Goal: Information Seeking & Learning: Learn about a topic

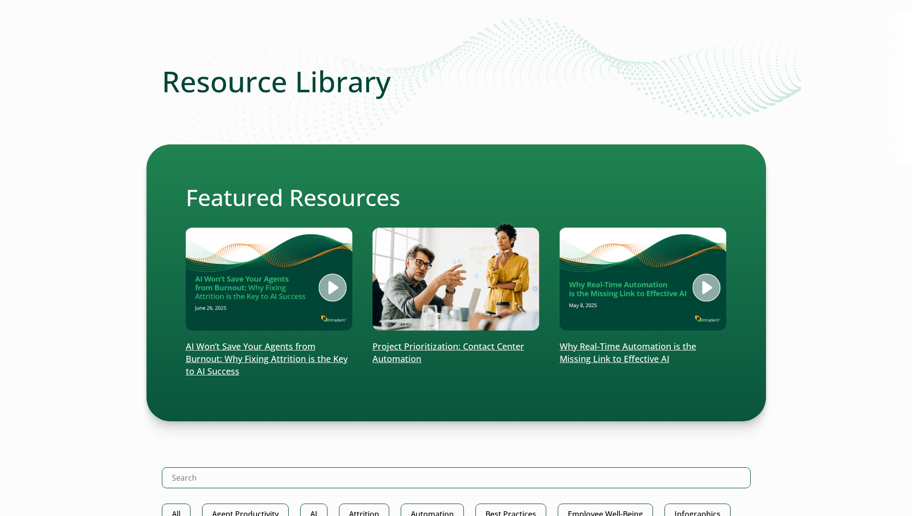
scroll to position [194, 0]
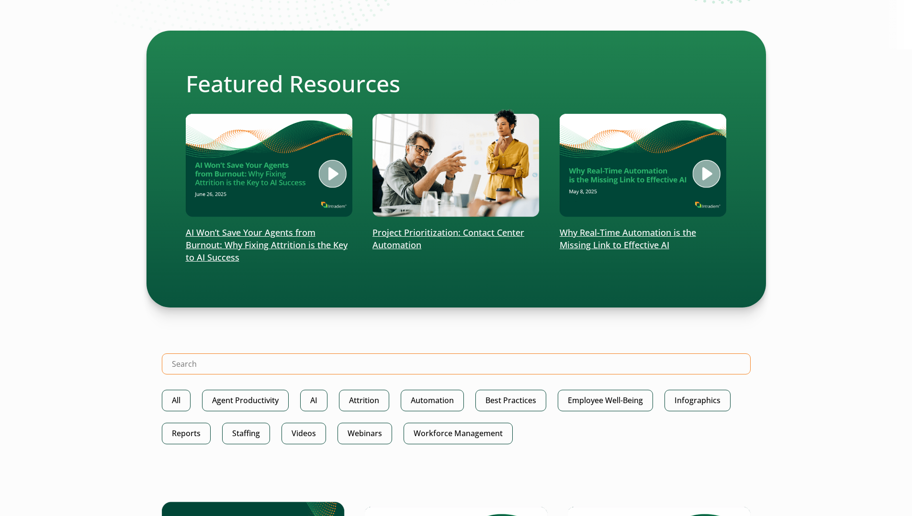
click at [246, 371] on input "Search Intradiem" at bounding box center [456, 364] width 589 height 21
type input "automation"
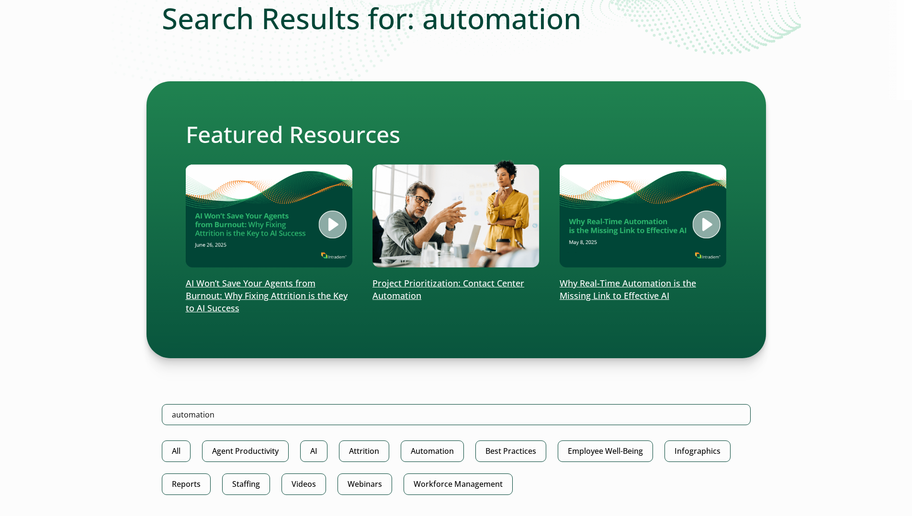
scroll to position [191, 0]
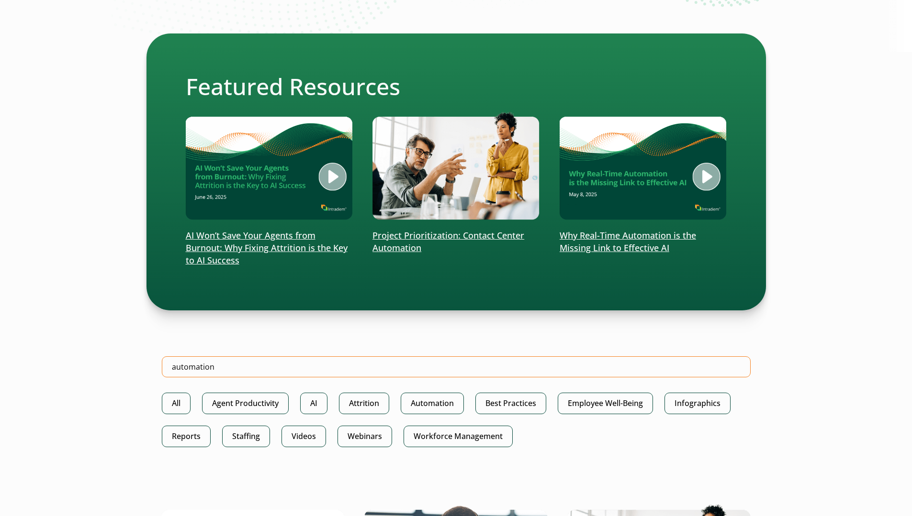
click at [257, 372] on input "automation" at bounding box center [456, 367] width 589 height 21
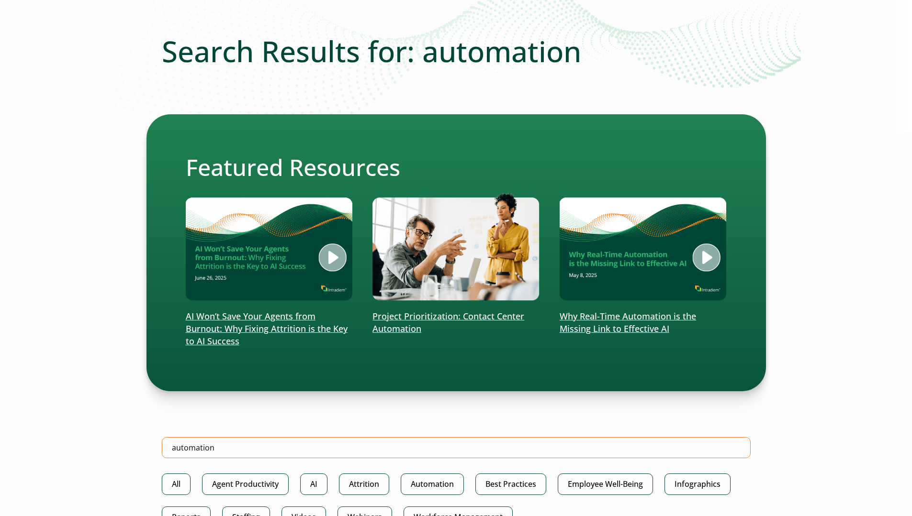
scroll to position [0, 0]
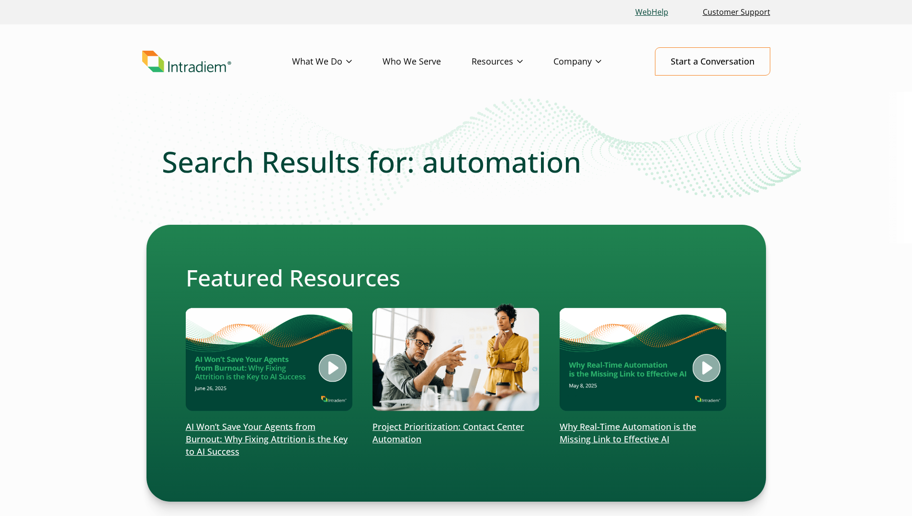
click at [645, 16] on link "WebHelp" at bounding box center [651, 12] width 41 height 21
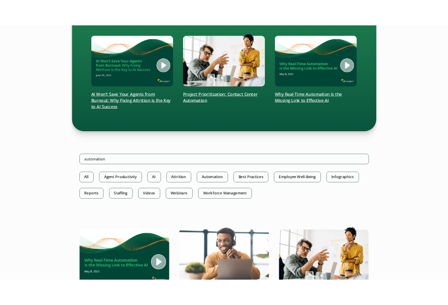
scroll to position [622, 0]
